Goal: Task Accomplishment & Management: Use online tool/utility

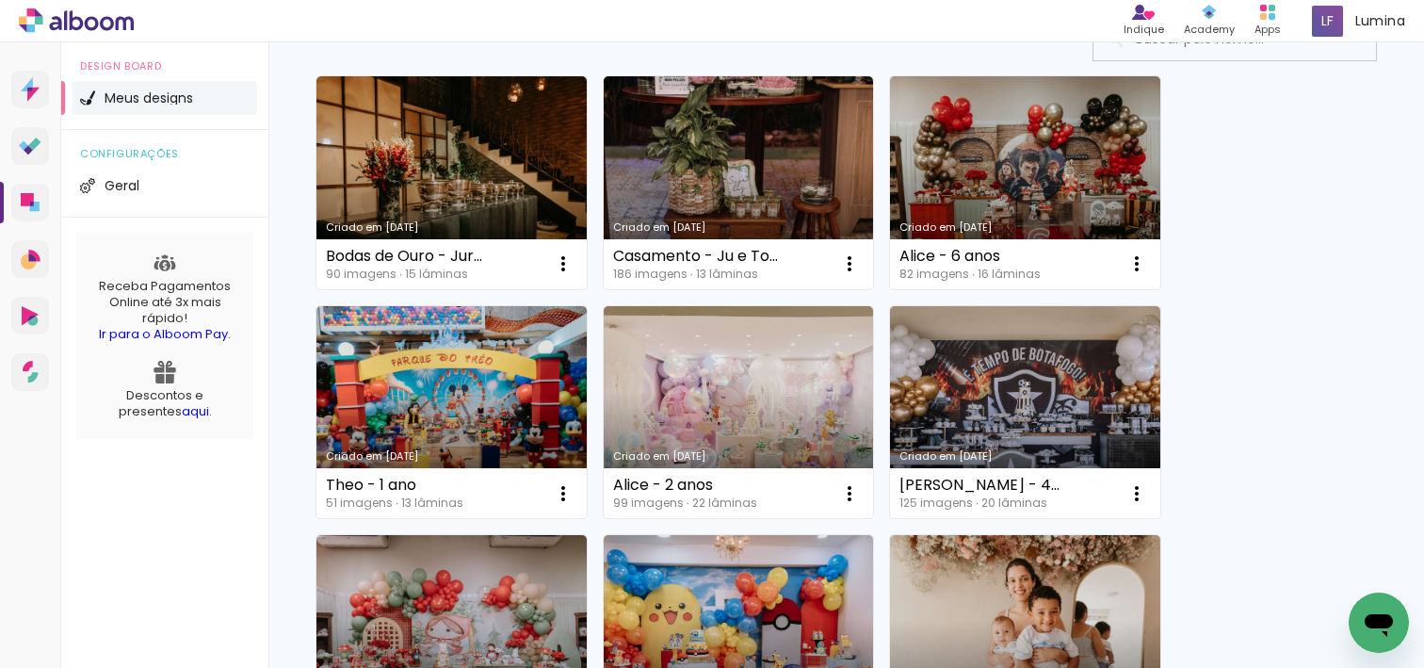
scroll to position [164, 0]
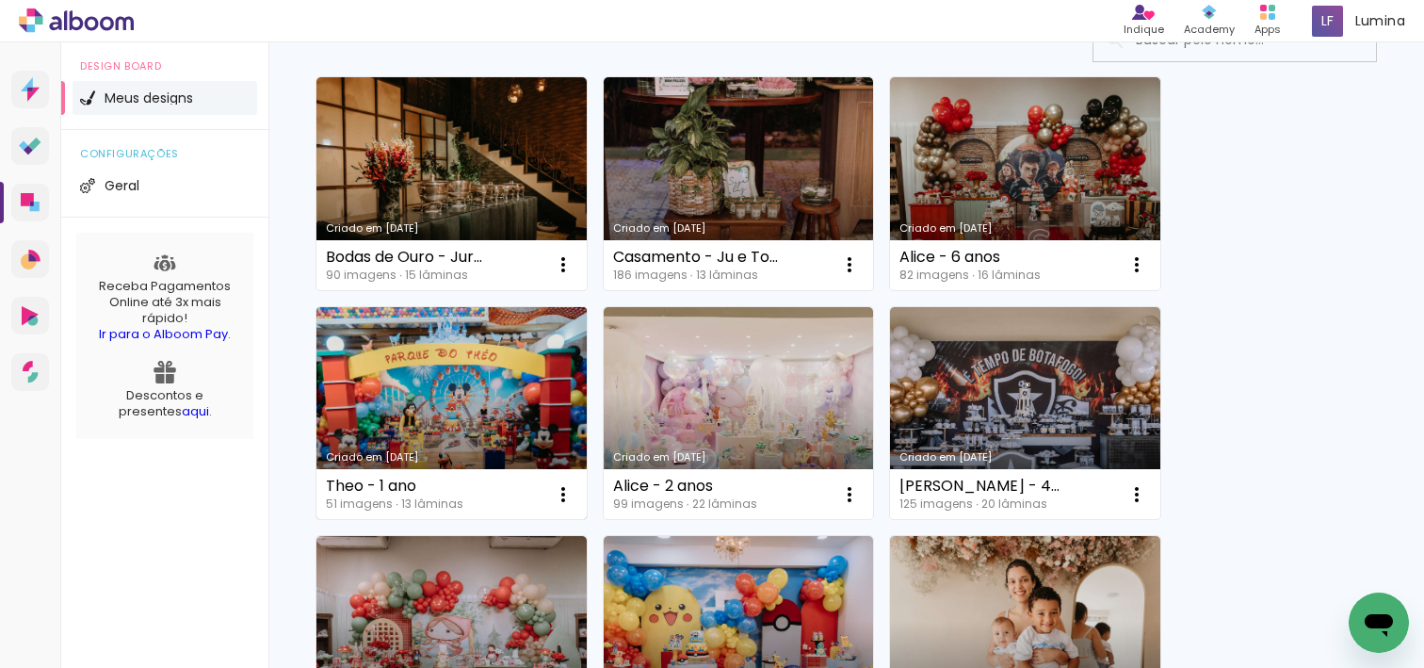
click at [460, 384] on link "Criado em [DATE]" at bounding box center [452, 413] width 270 height 213
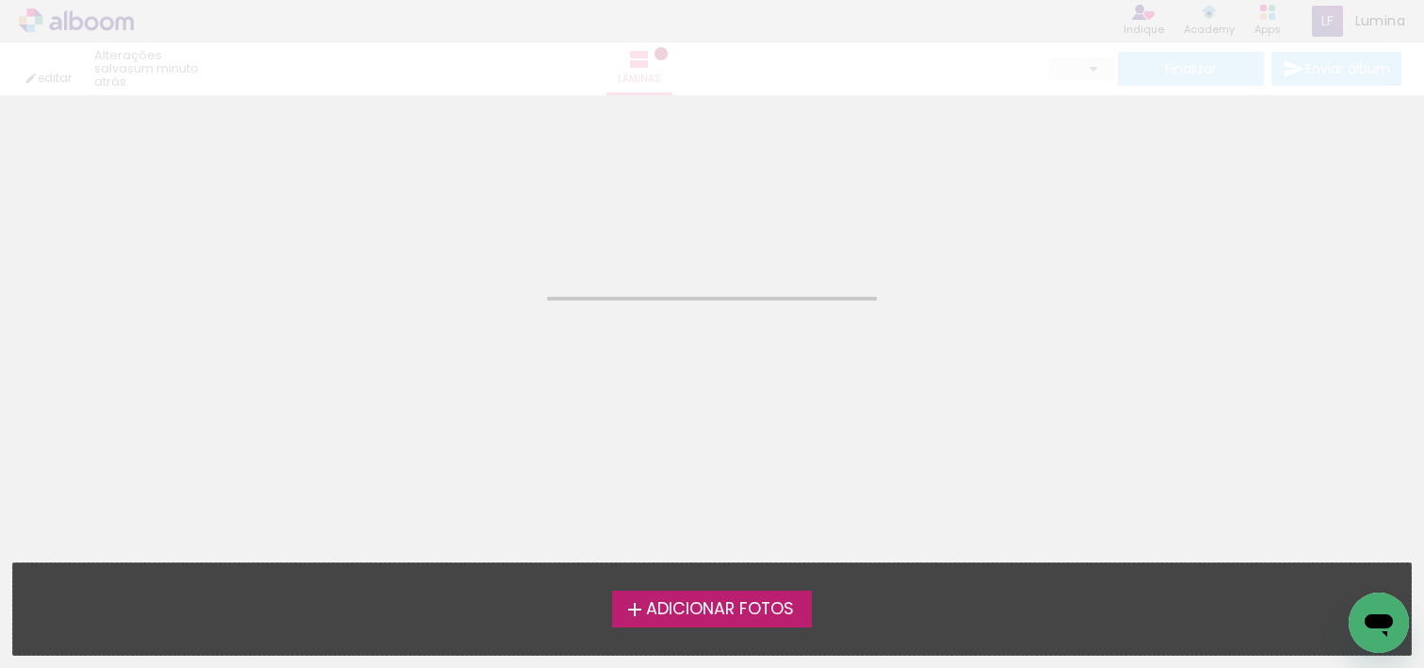
click at [460, 384] on neon-animated-pages "Confirmar Cancelar" at bounding box center [712, 381] width 1424 height 573
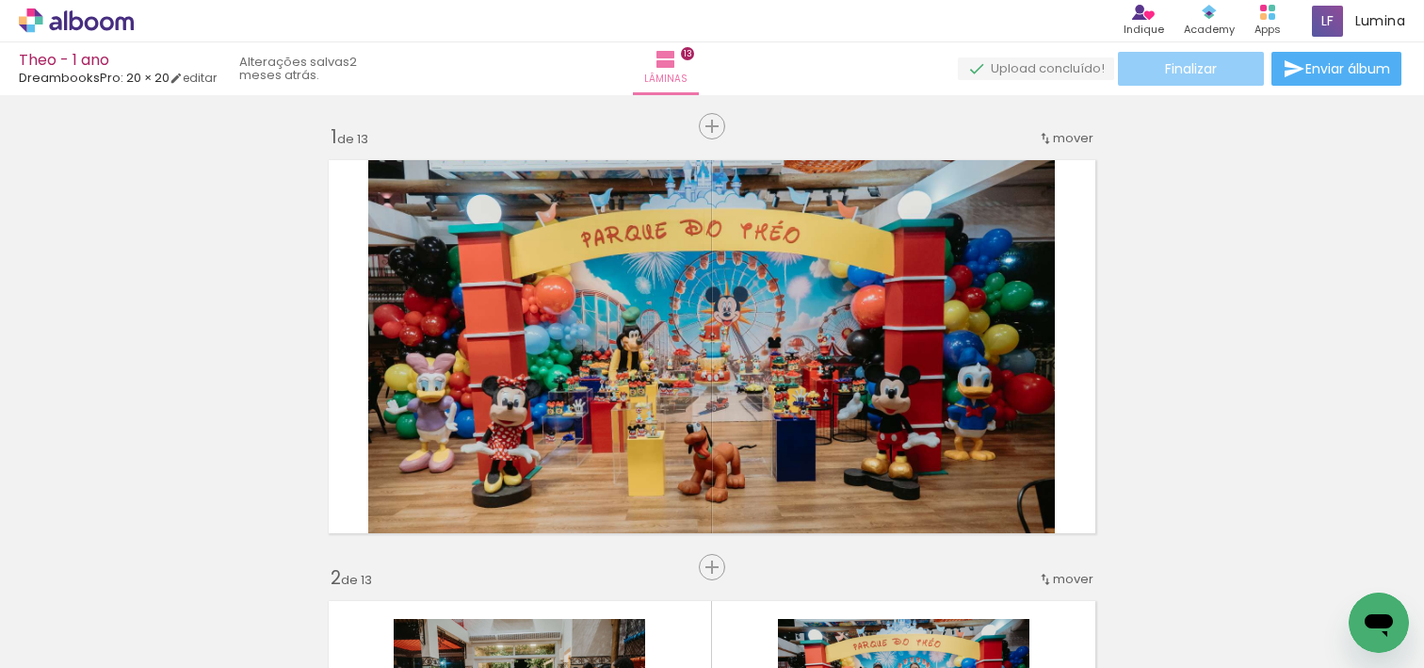
click at [1216, 70] on paper-button "Finalizar" at bounding box center [1191, 69] width 146 height 34
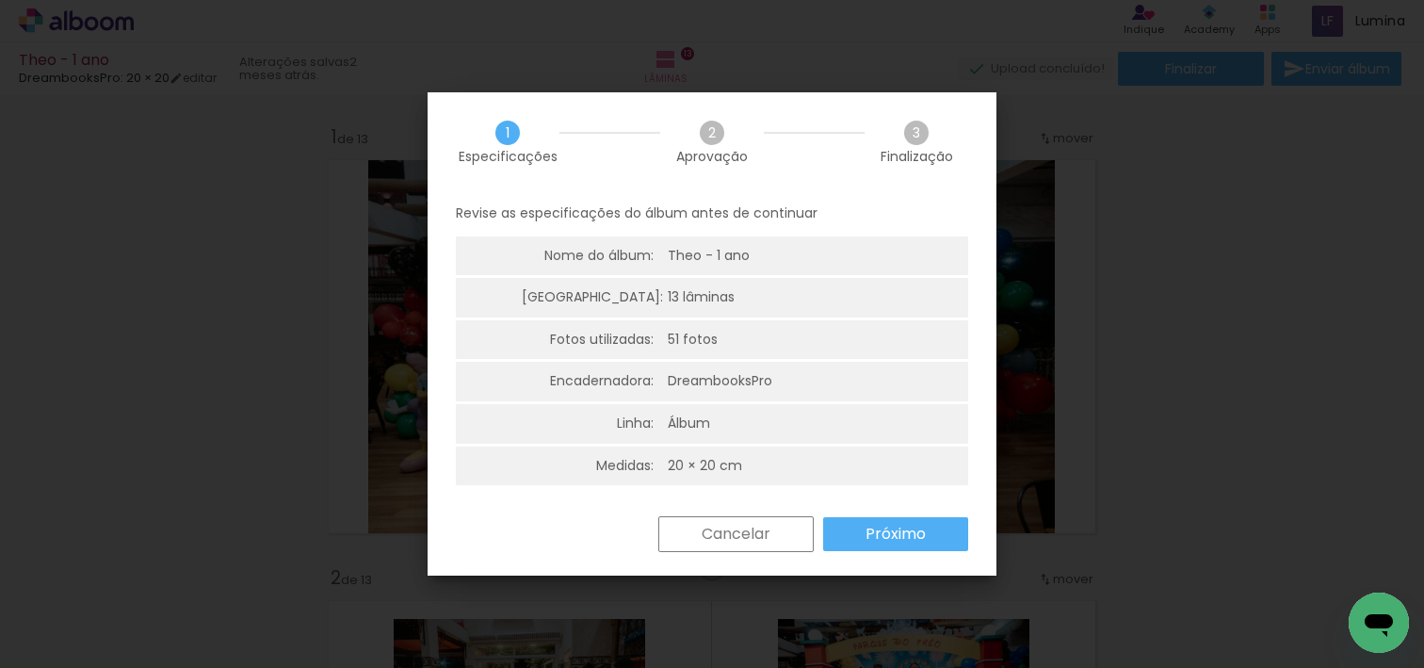
click at [0, 0] on slot "Próximo" at bounding box center [0, 0] width 0 height 0
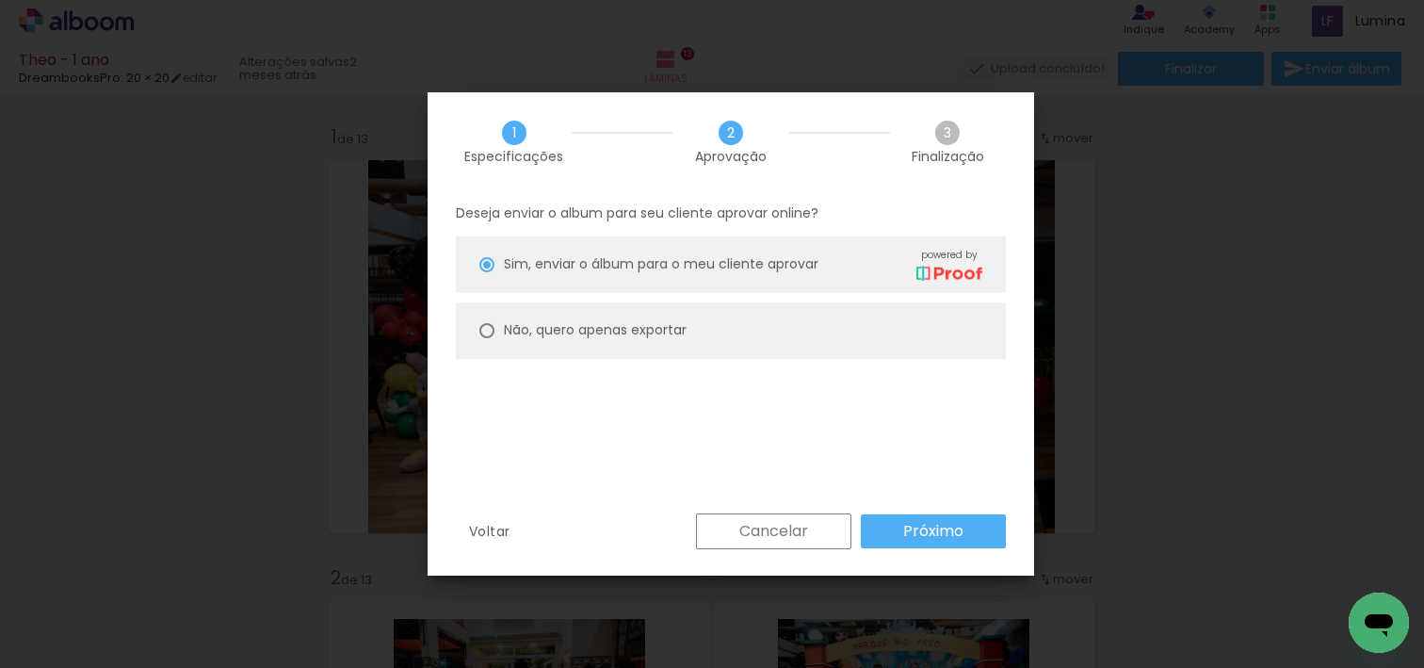
click at [0, 0] on slot "Não, quero apenas exportar" at bounding box center [0, 0] width 0 height 0
type paper-radio-button "on"
click at [0, 0] on slot "Próximo" at bounding box center [0, 0] width 0 height 0
type input "Alta, 300 DPI"
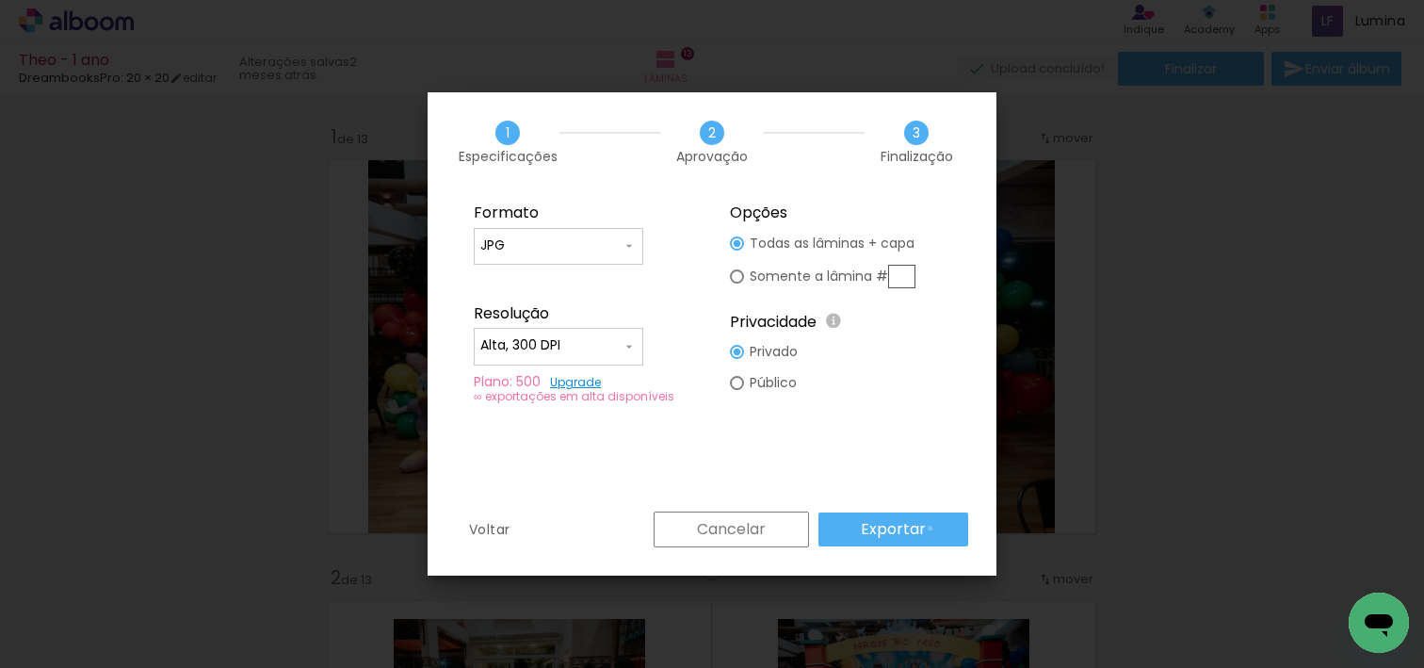
click at [0, 0] on paper-button "Exportar" at bounding box center [0, 0] width 0 height 0
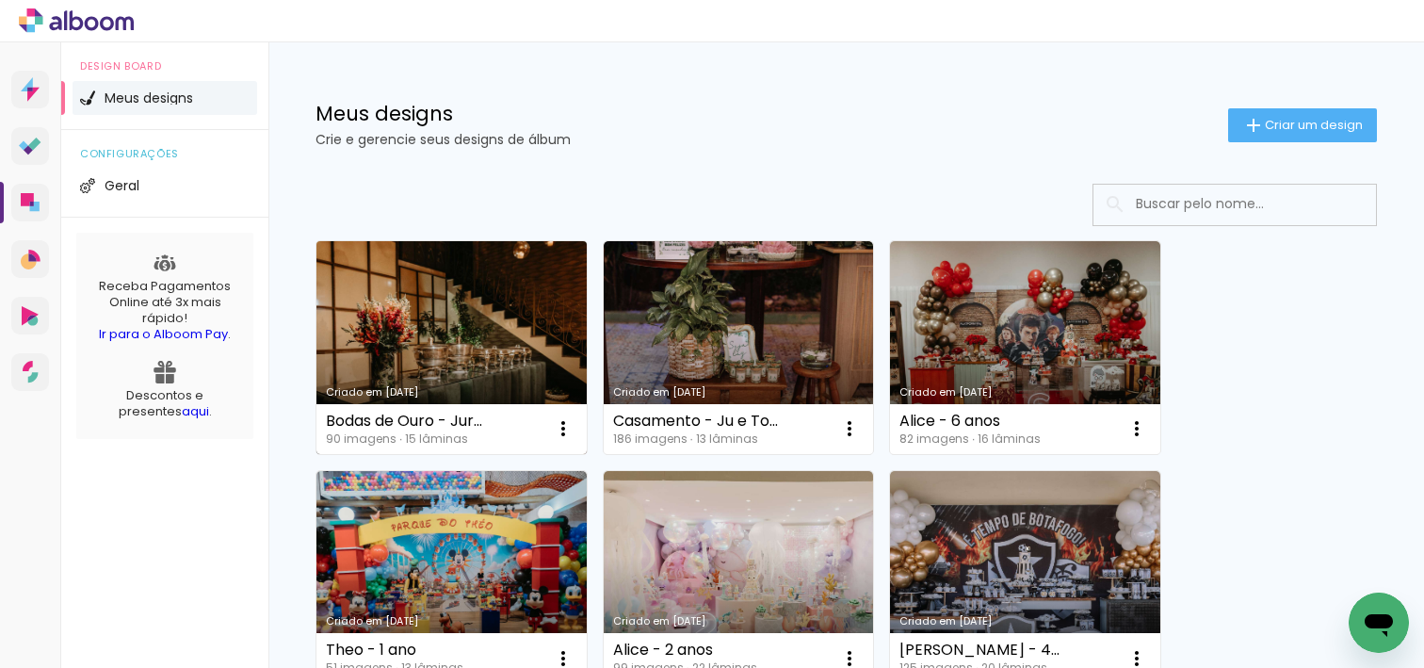
click at [473, 317] on link "Criado em [DATE]" at bounding box center [452, 347] width 270 height 213
click at [0, 0] on neon-animated-pages "Confirmar Cancelar" at bounding box center [0, 0] width 0 height 0
